Goal: Task Accomplishment & Management: Manage account settings

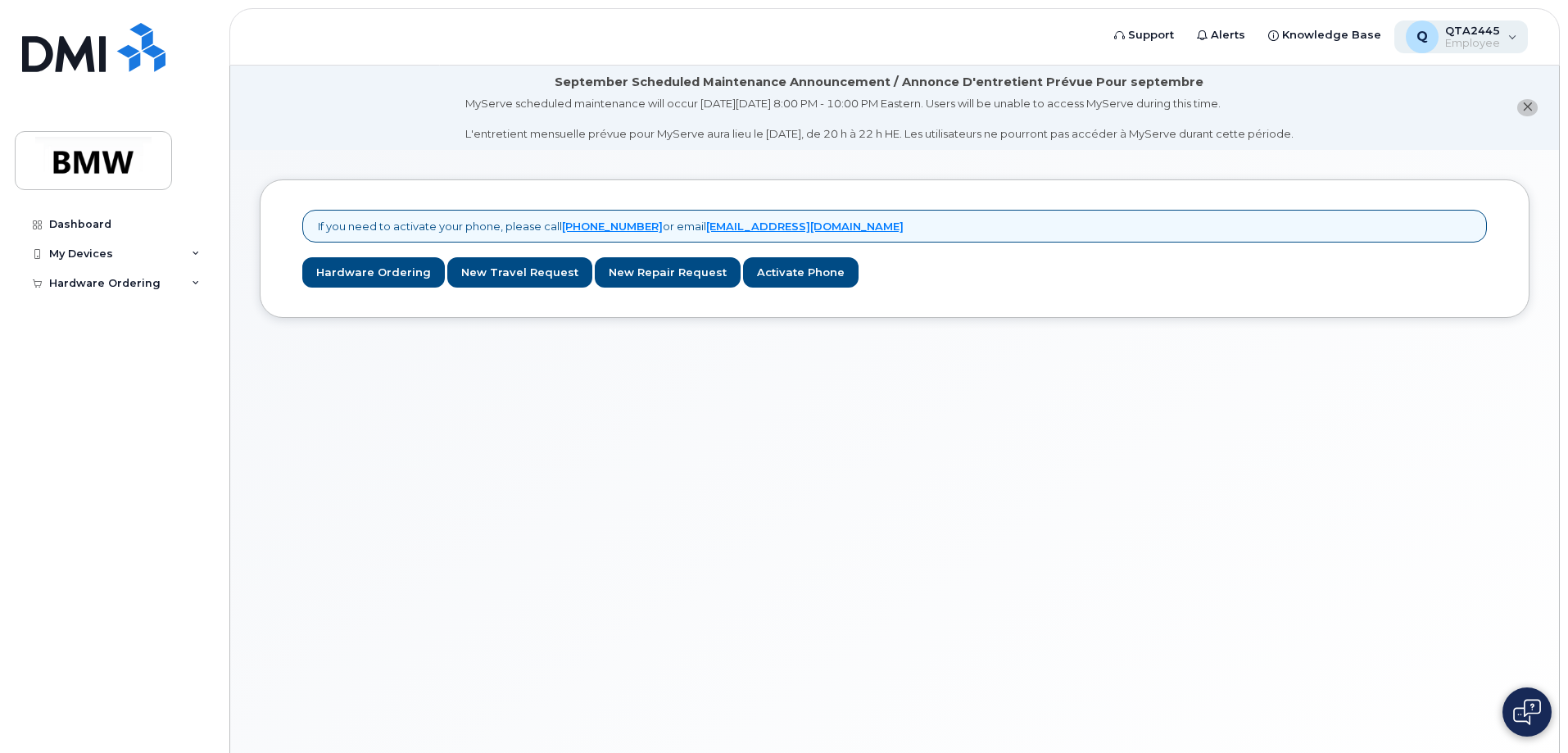
click at [1507, 45] on div "Q QTA2445 Employee" at bounding box center [1462, 37] width 134 height 32
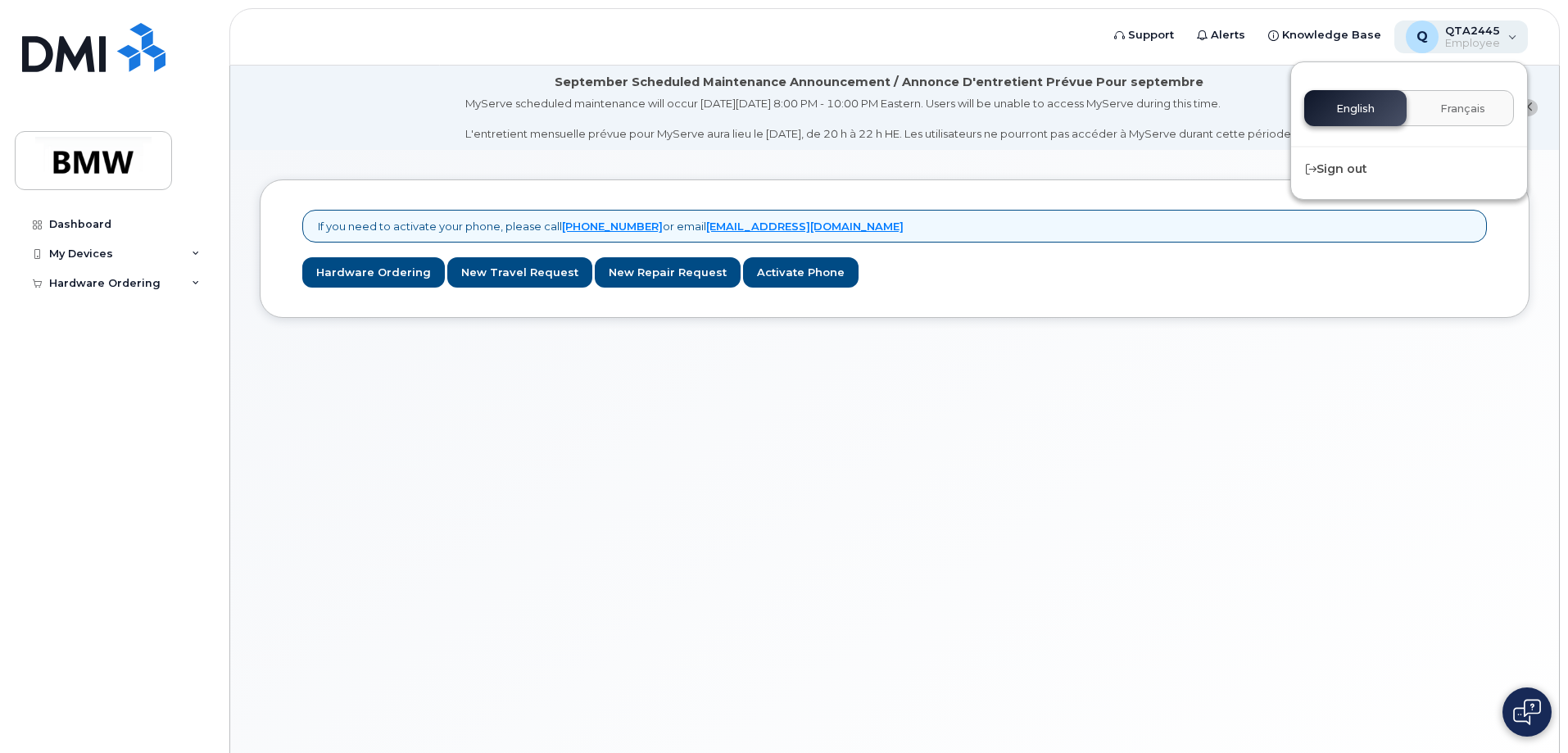
click at [1514, 42] on div "Q QTA2445 Employee" at bounding box center [1462, 37] width 134 height 32
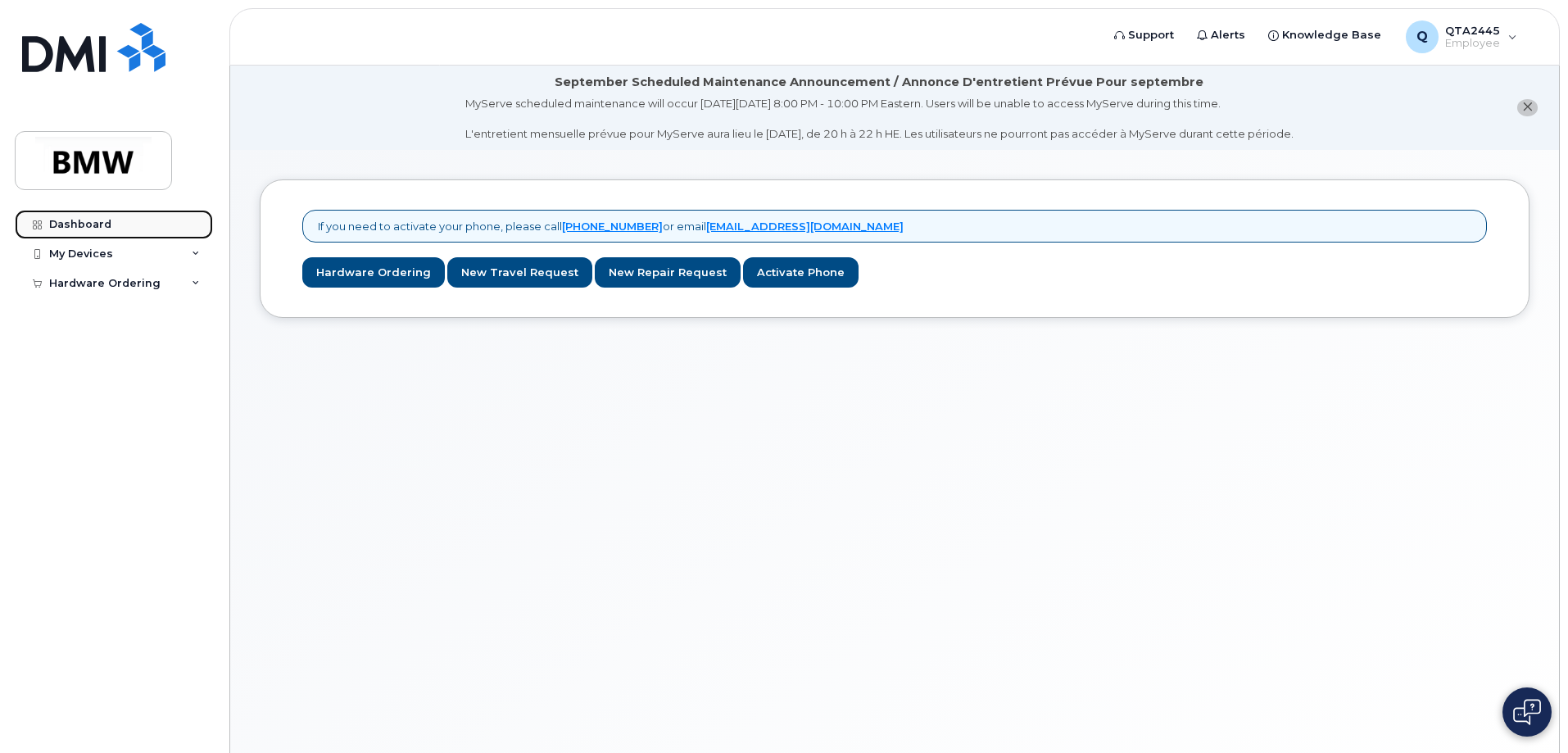
click at [78, 223] on div "Dashboard" at bounding box center [80, 225] width 62 height 14
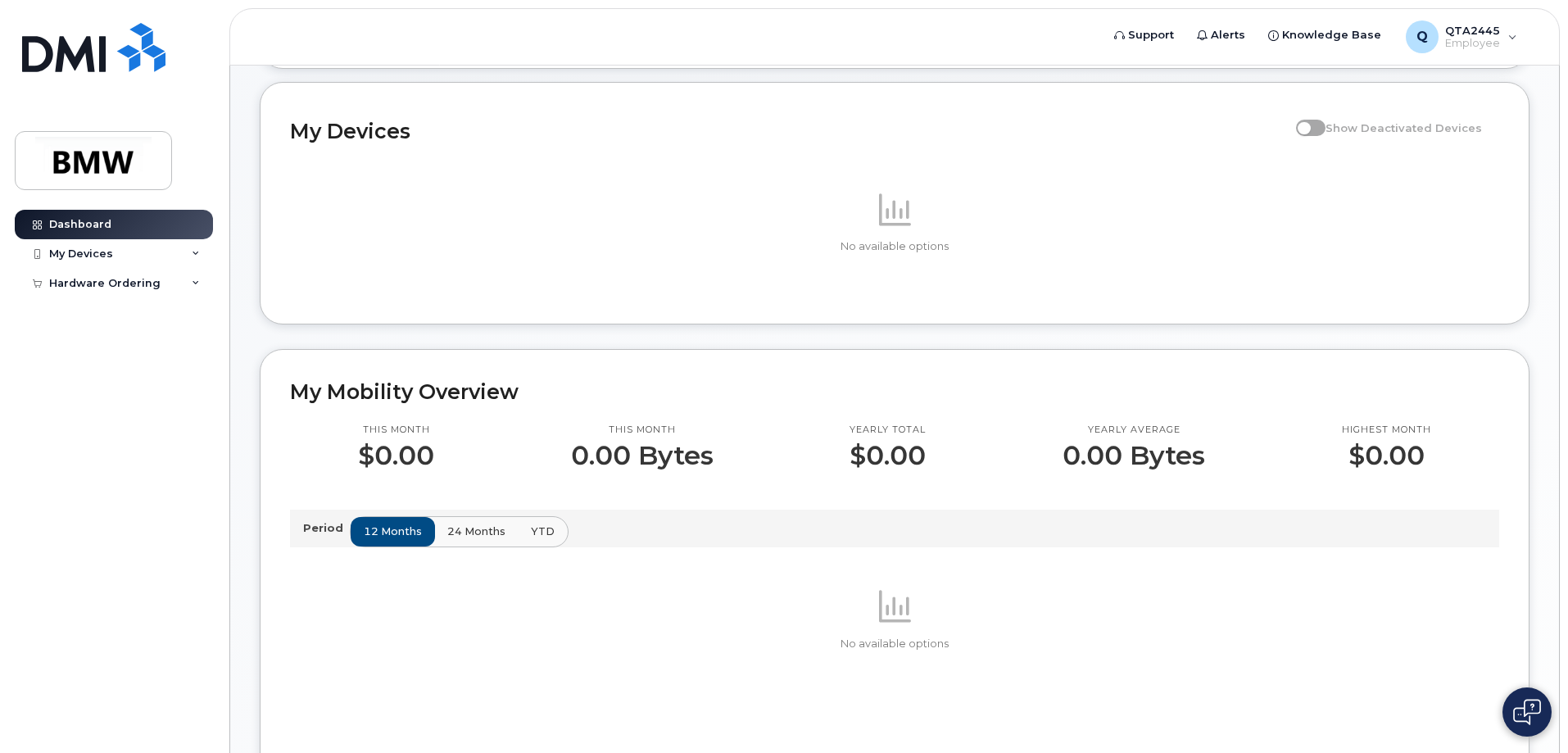
scroll to position [409, 0]
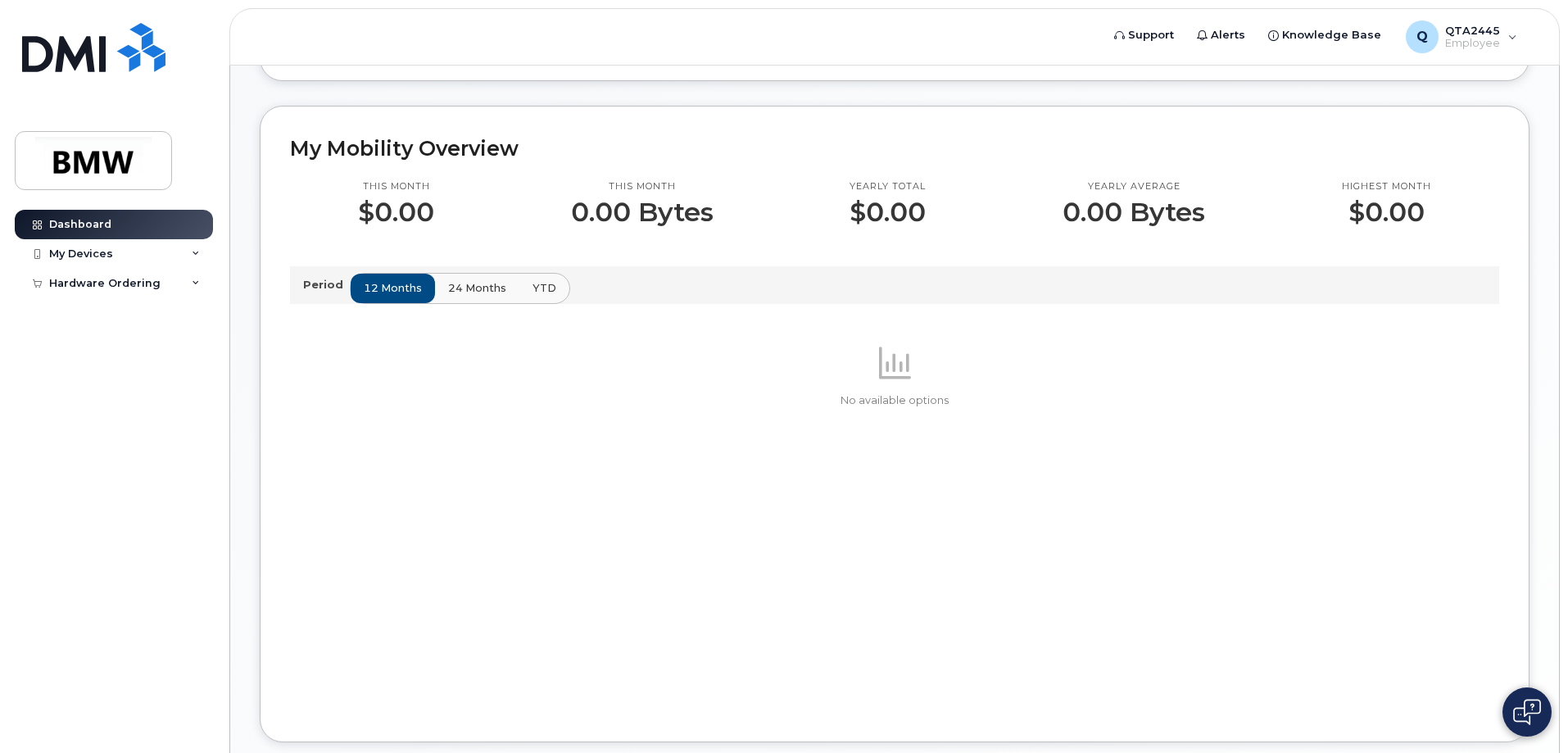
click at [473, 296] on span "24 months" at bounding box center [477, 288] width 59 height 15
click at [542, 296] on span "YTD" at bounding box center [544, 288] width 23 height 15
click at [75, 257] on div "My Devices" at bounding box center [81, 253] width 64 height 14
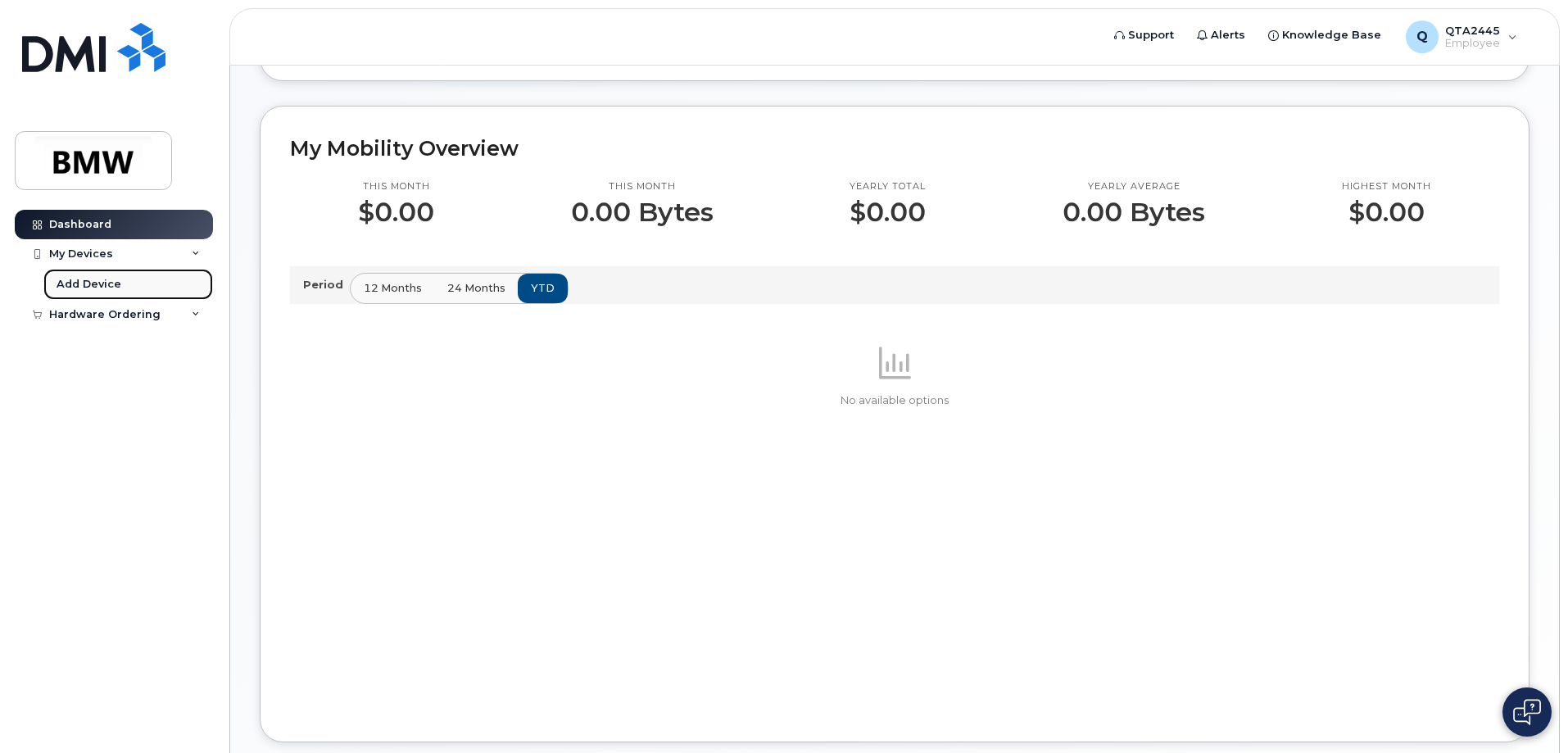
click at [84, 293] on link "Add Device" at bounding box center [128, 284] width 170 height 32
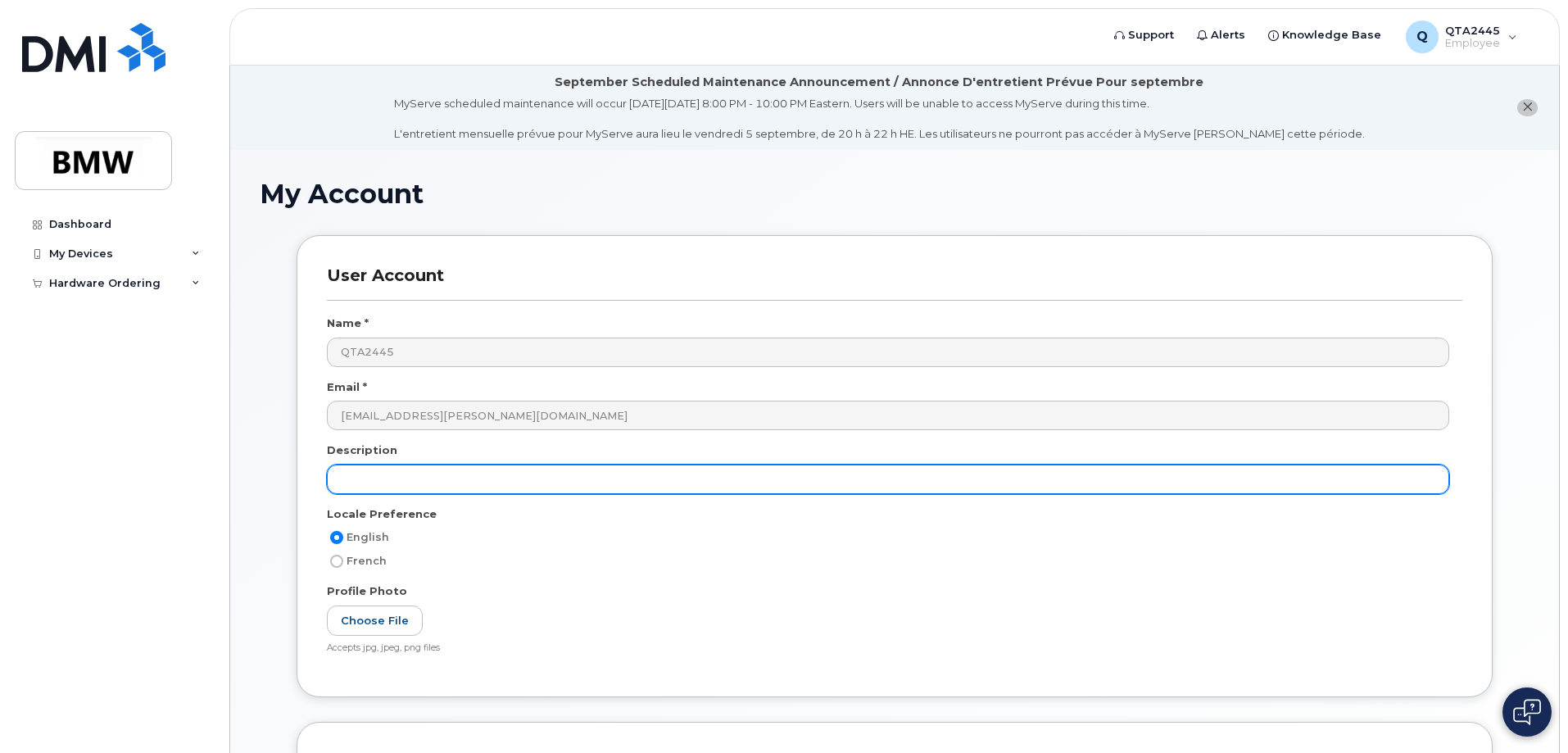
click at [430, 475] on input "text" at bounding box center [888, 479] width 1123 height 30
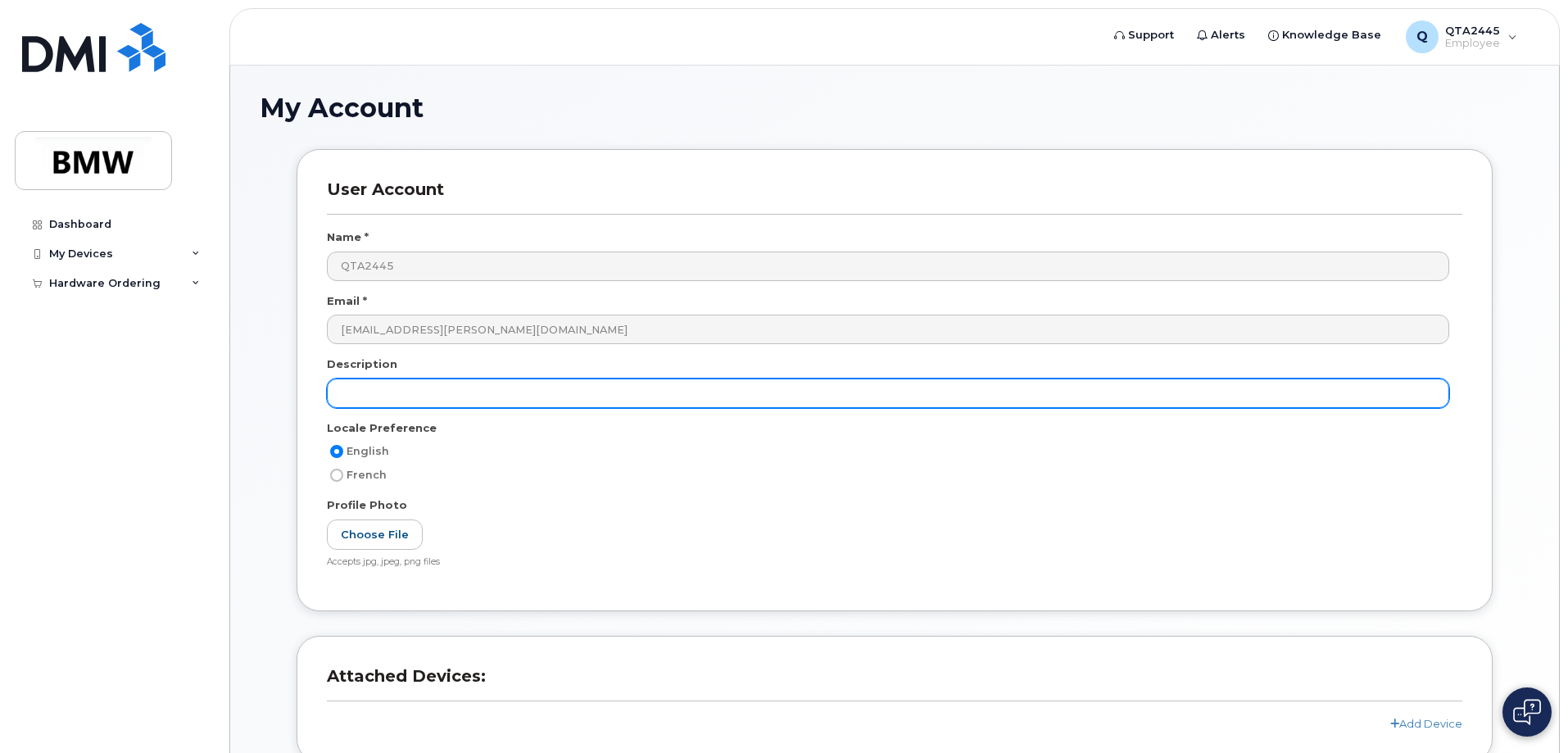
scroll to position [232, 0]
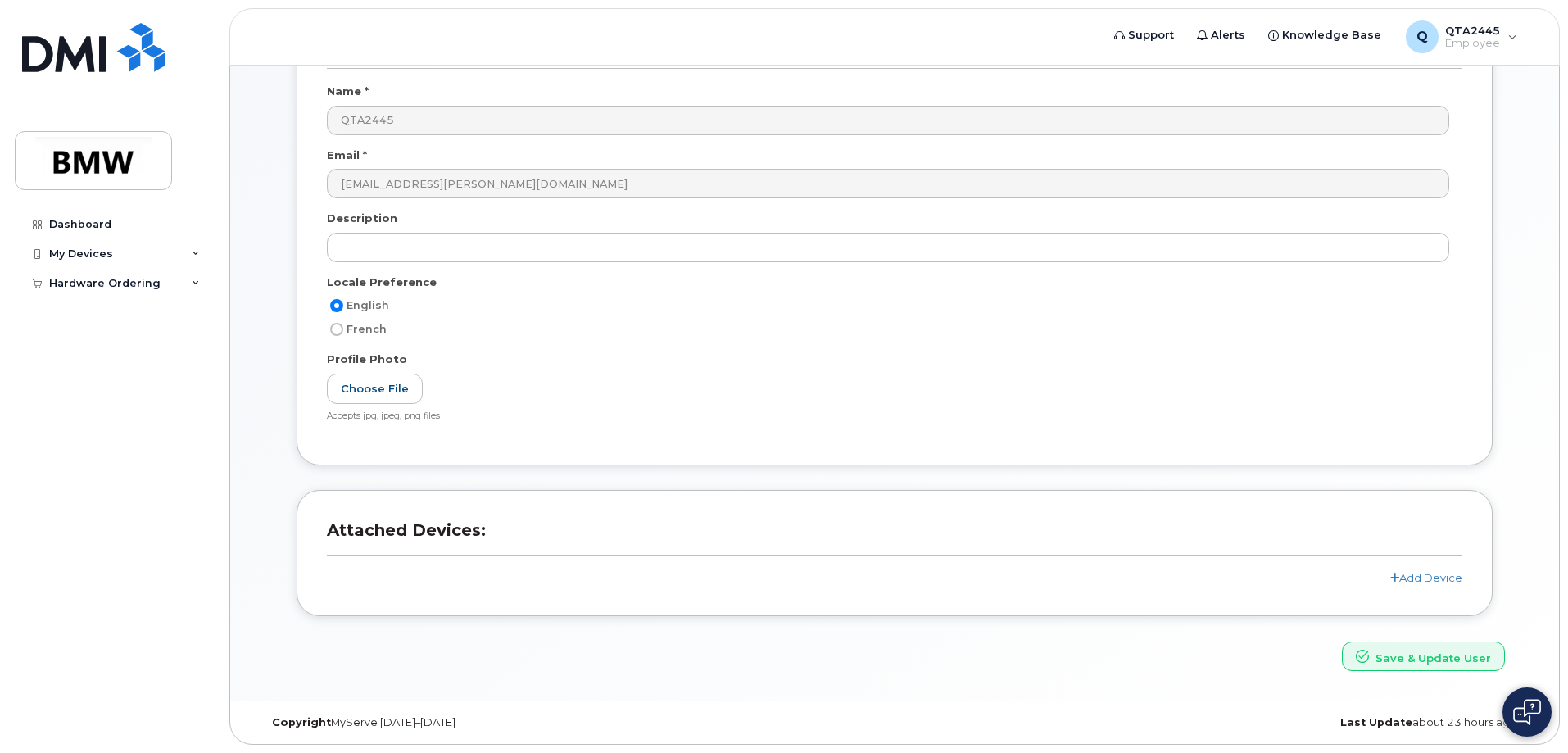
click at [1385, 575] on div "Add Device" at bounding box center [894, 577] width 1135 height 15
click at [1396, 576] on icon at bounding box center [1395, 578] width 9 height 11
